Goal: Transaction & Acquisition: Purchase product/service

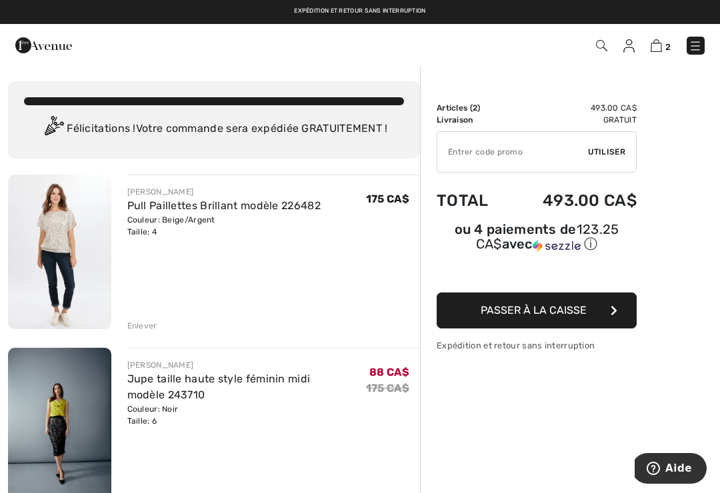
click at [73, 410] on img at bounding box center [59, 425] width 103 height 155
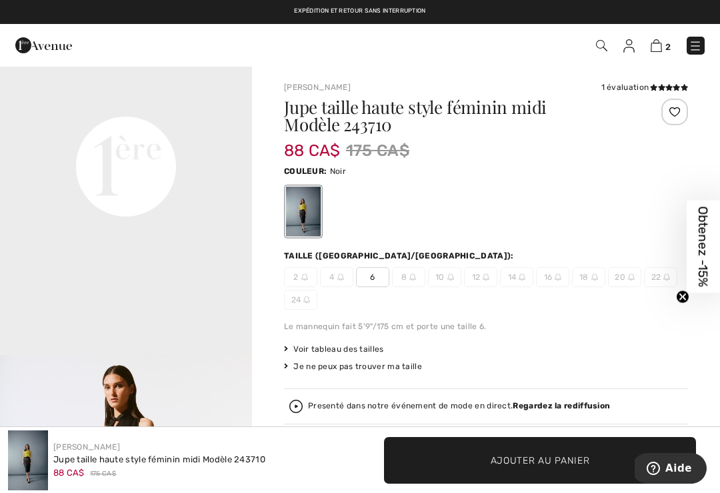
click at [702, 40] on link at bounding box center [695, 46] width 18 height 18
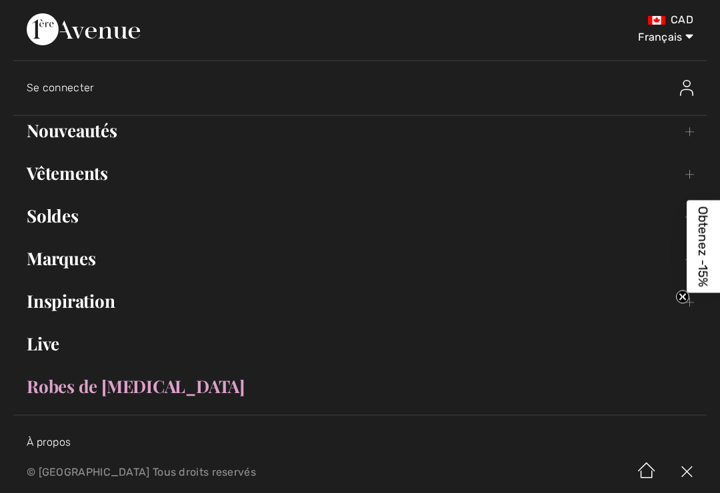
click at [692, 41] on select "English Français" at bounding box center [658, 35] width 69 height 40
select select "https://www.1ereavenue.com/en/joseph-ribkoff-skirts-style-243710-p73598/"
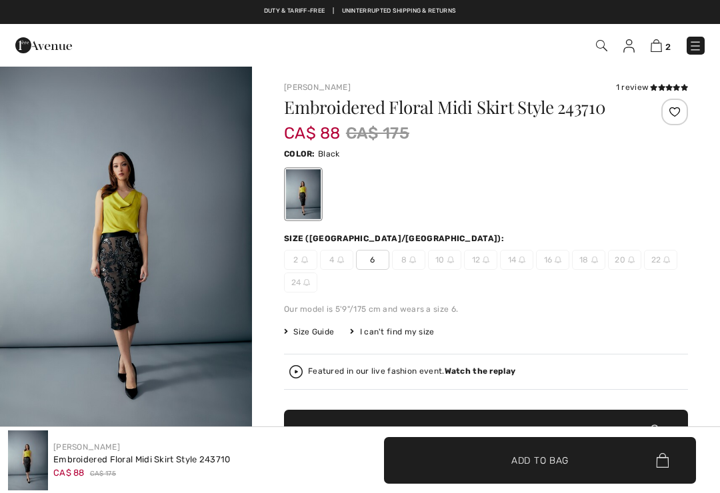
checkbox input "true"
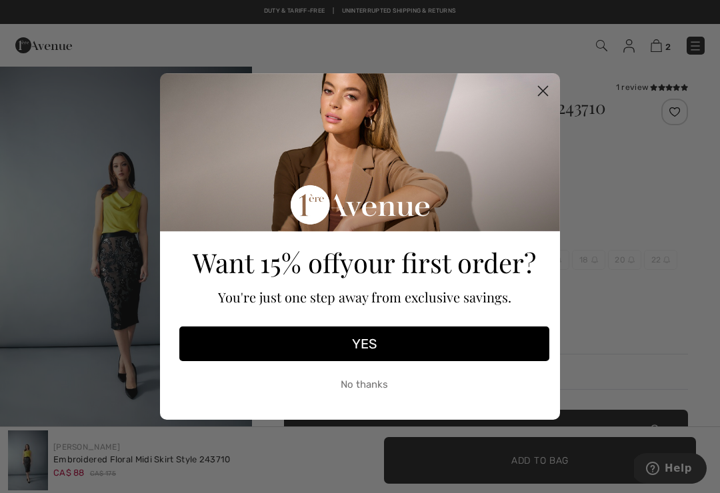
click at [549, 93] on circle "Close dialog" at bounding box center [543, 91] width 22 height 22
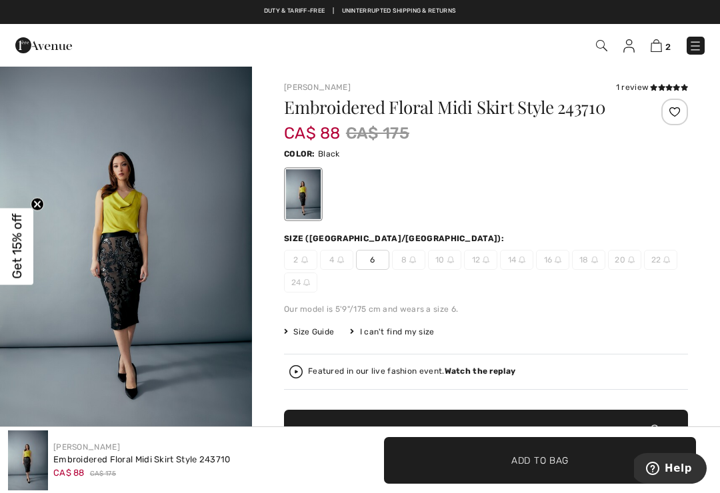
click at [700, 45] on img at bounding box center [694, 45] width 13 height 13
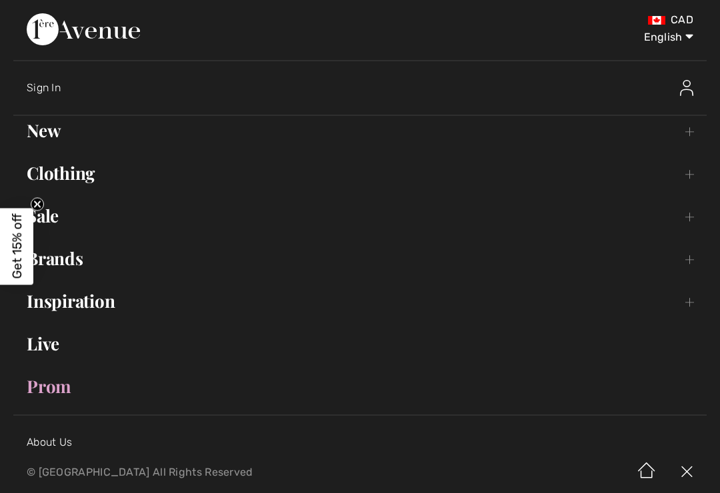
click at [688, 39] on select "English Français" at bounding box center [658, 35] width 69 height 40
select select "https://www.1ereavenue.com/fr/joseph-ribkoff-skirts-style-243710-p73598/"
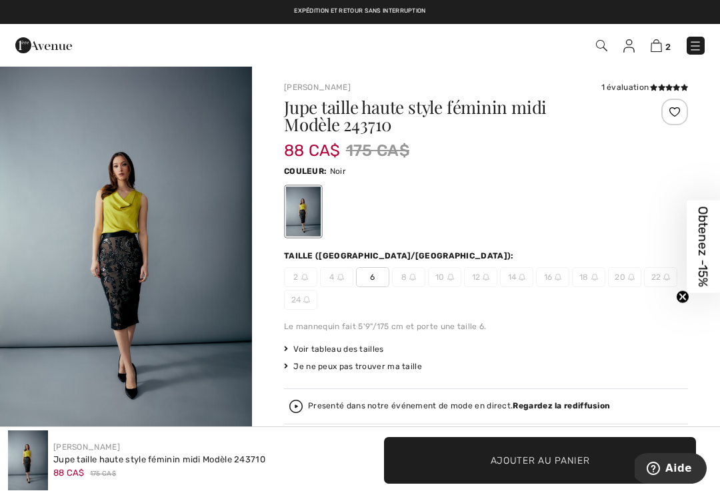
click at [698, 47] on img at bounding box center [694, 45] width 13 height 13
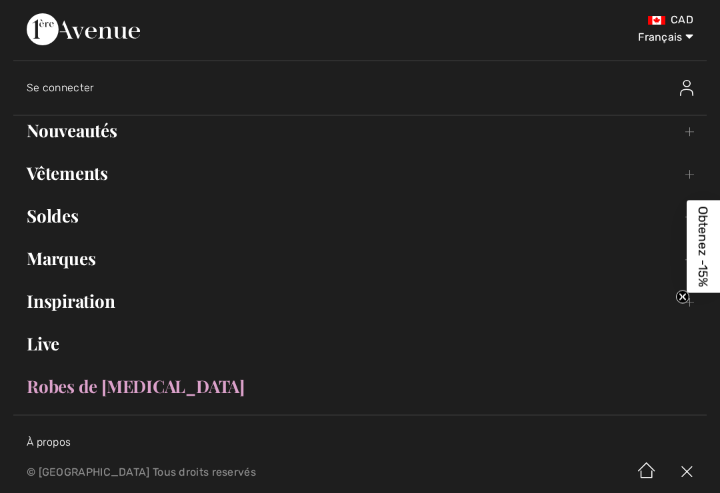
click at [683, 173] on link "Vêtements Toggle submenu" at bounding box center [359, 173] width 693 height 29
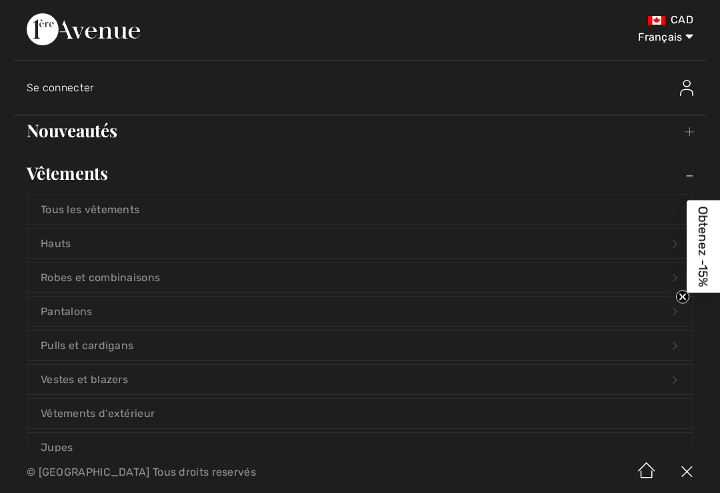
click at [133, 287] on link "Robes et combinaisons Open submenu" at bounding box center [359, 277] width 665 height 29
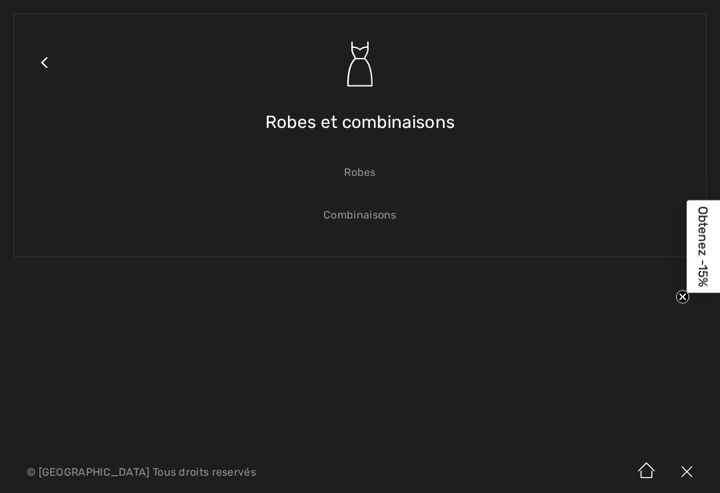
click at [368, 166] on link "Robes" at bounding box center [359, 172] width 665 height 29
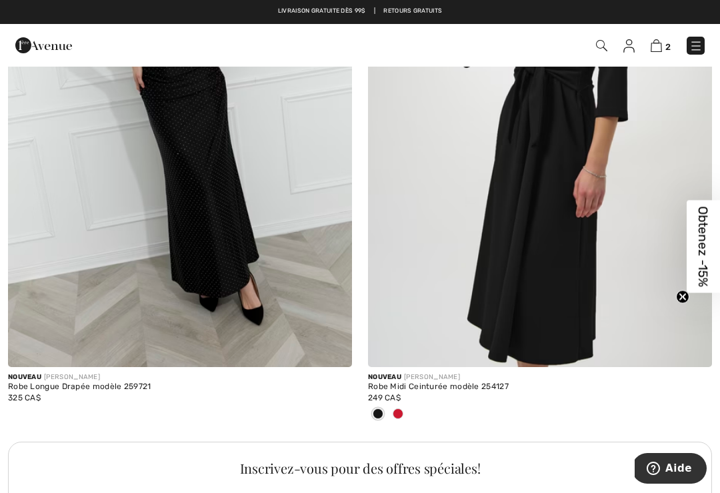
scroll to position [6782, 0]
